Goal: Navigation & Orientation: Understand site structure

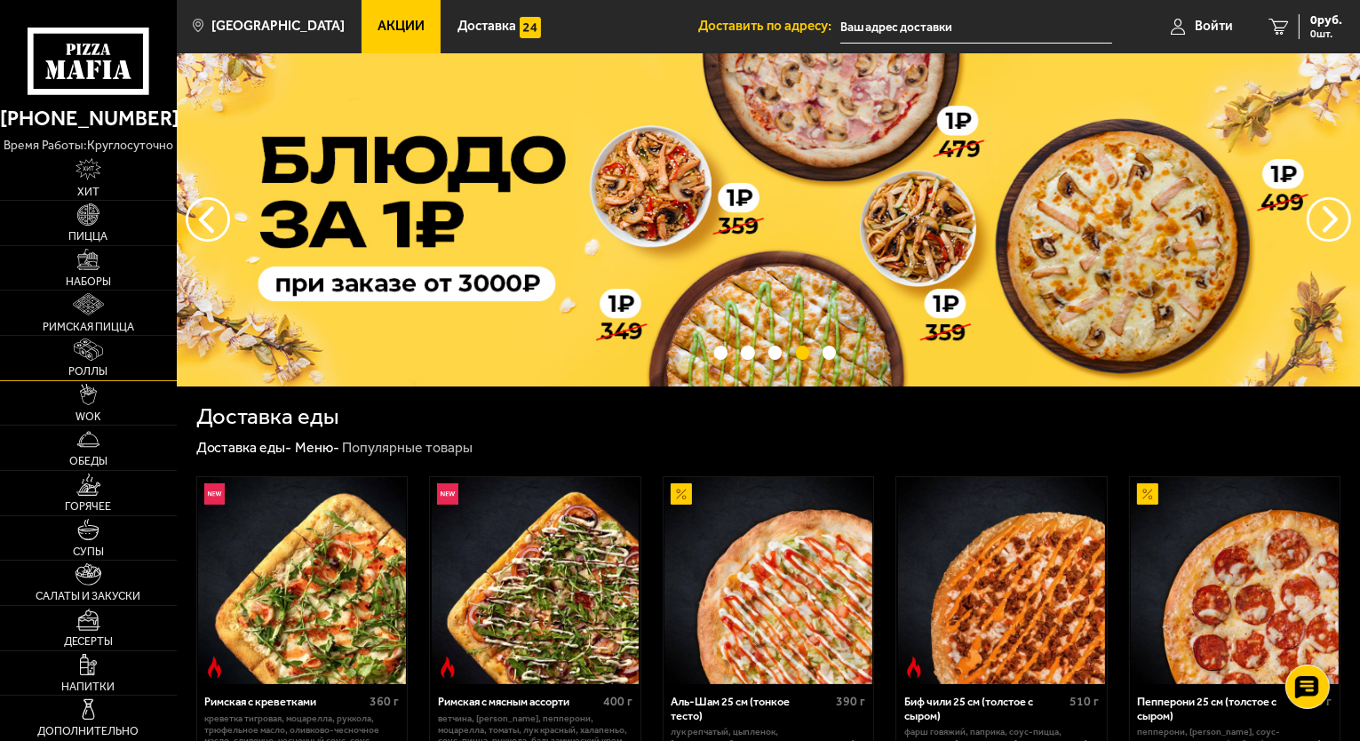
click at [94, 347] on img at bounding box center [88, 349] width 28 height 22
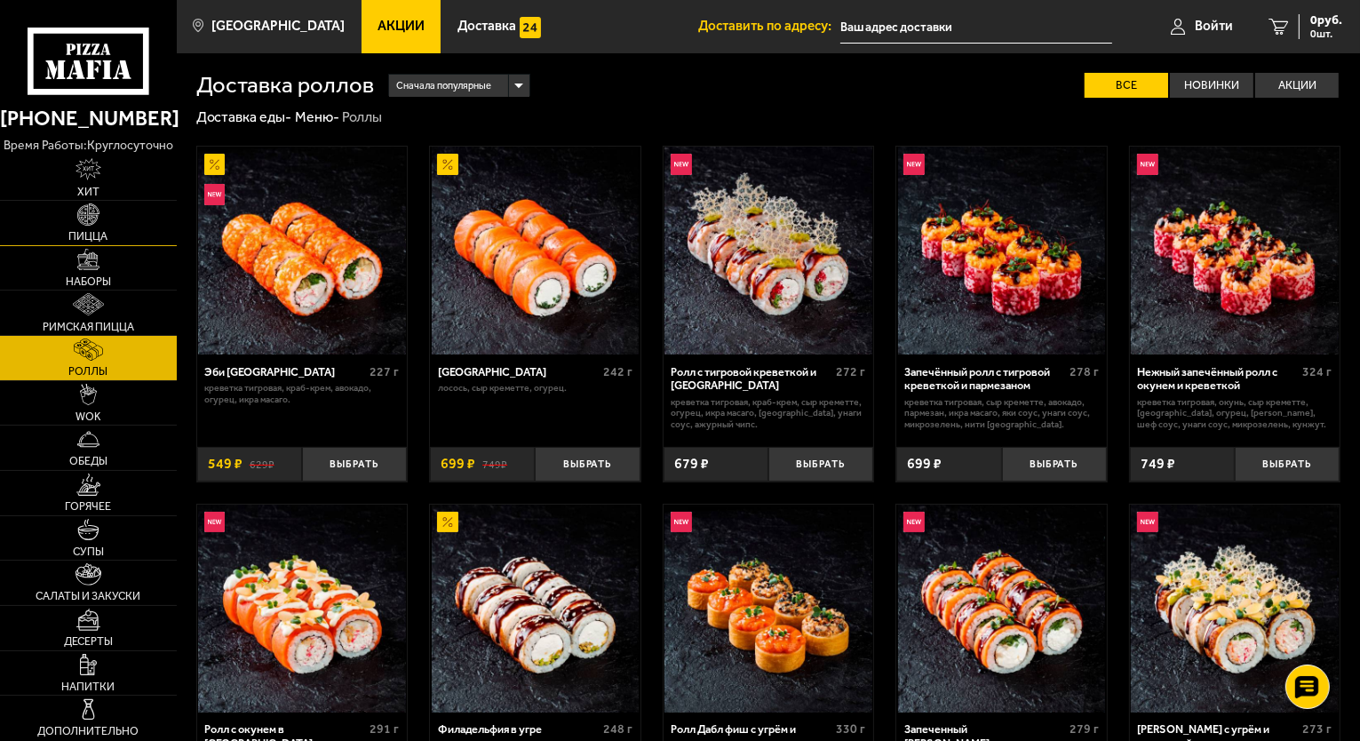
click at [86, 244] on link "Пицца" at bounding box center [88, 223] width 177 height 44
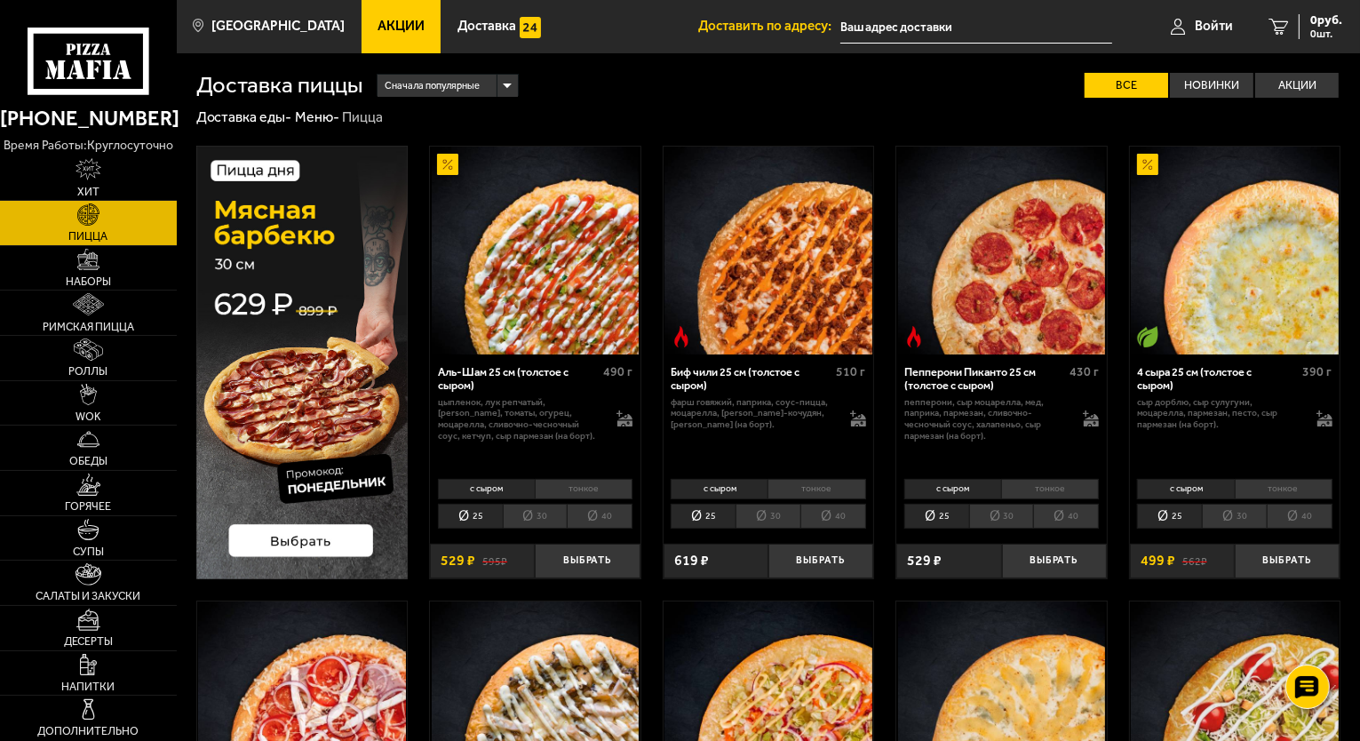
scroll to position [522, 0]
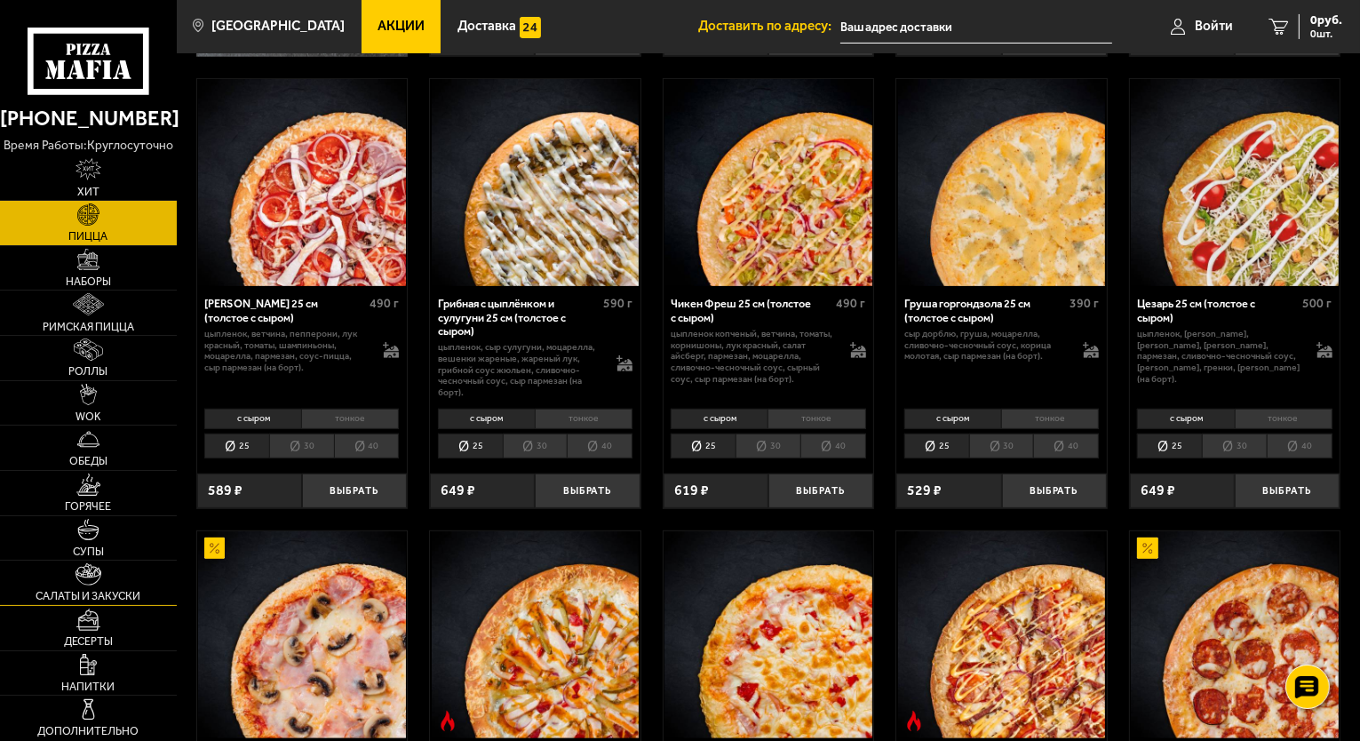
click at [106, 588] on link "Салаты и закуски" at bounding box center [88, 582] width 177 height 44
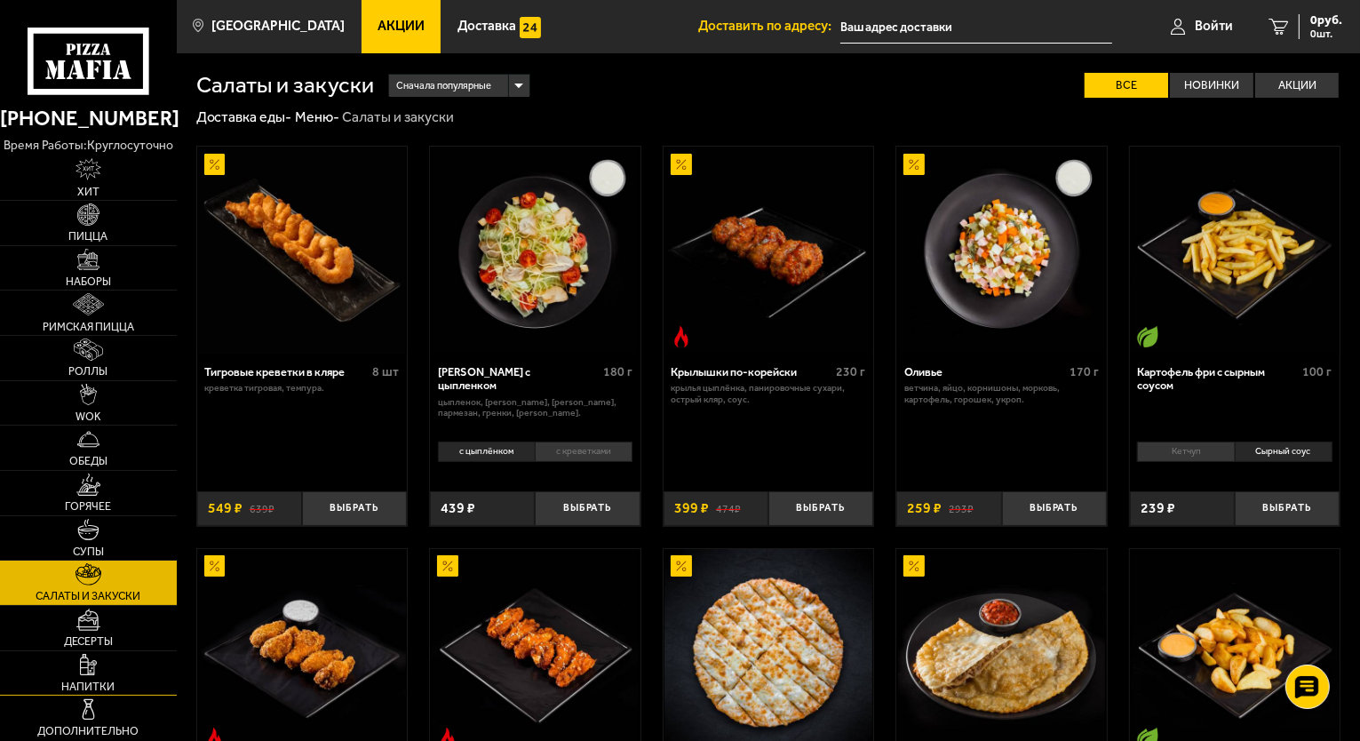
click at [94, 669] on img at bounding box center [88, 665] width 17 height 22
